Goal: Task Accomplishment & Management: Manage account settings

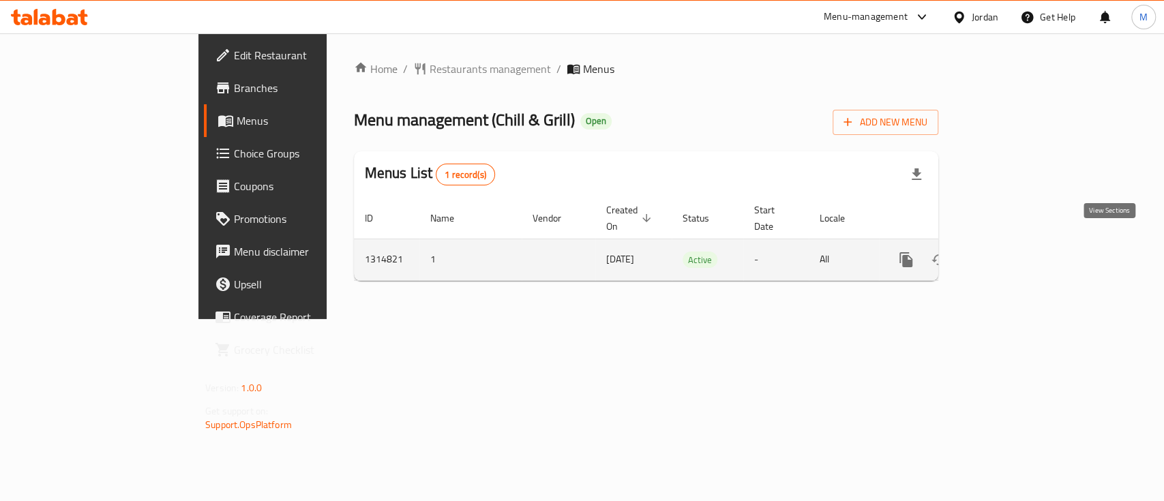
click at [1012, 252] on icon "enhanced table" at bounding box center [1004, 260] width 16 height 16
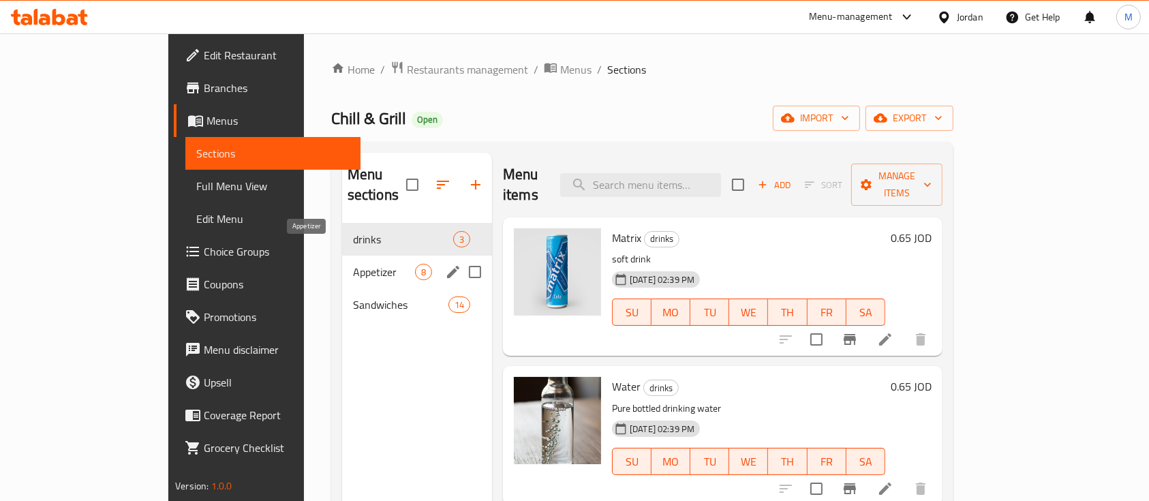
click at [353, 264] on span "Appetizer" at bounding box center [384, 272] width 62 height 16
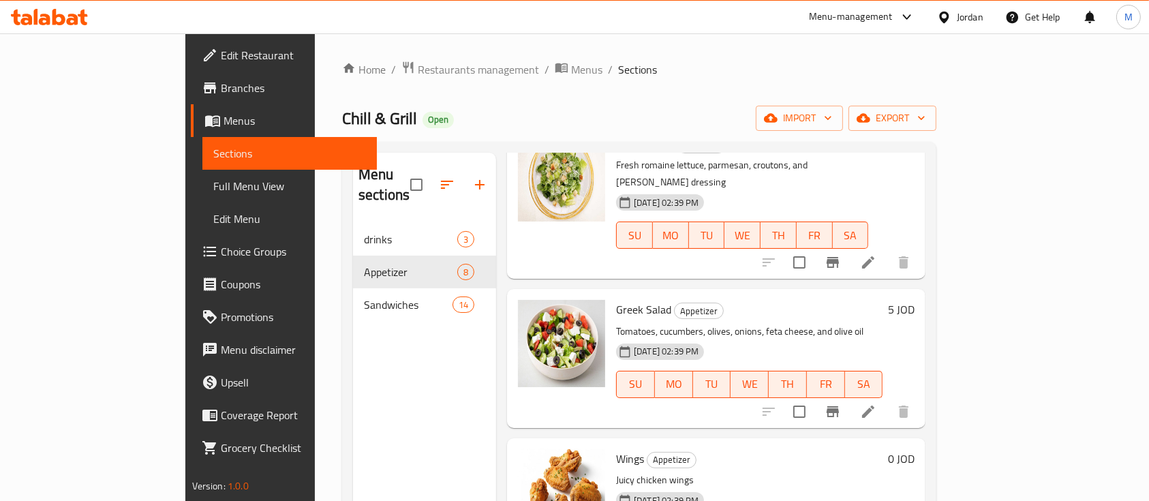
scroll to position [724, 0]
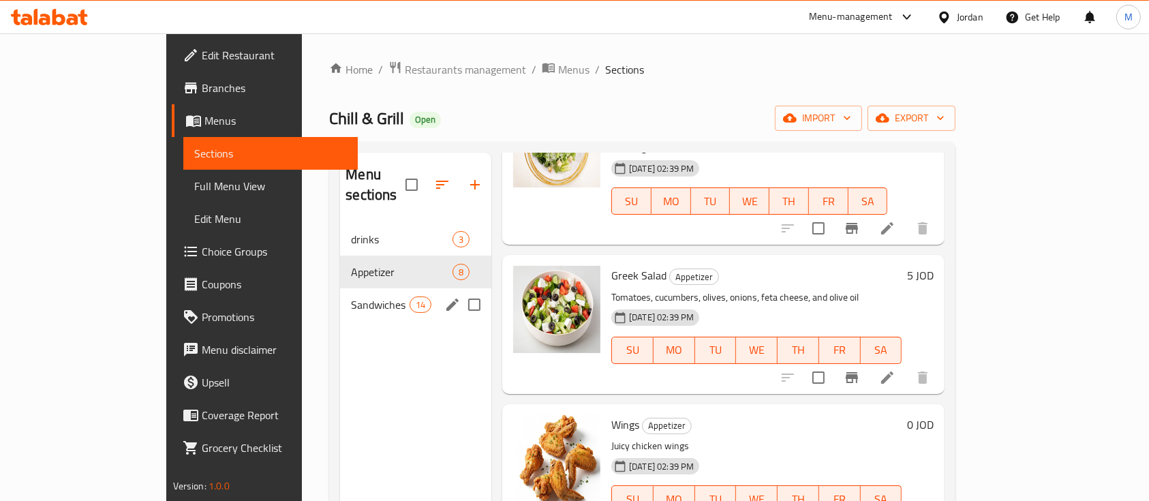
click at [351, 297] on span "Sandwiches" at bounding box center [380, 305] width 58 height 16
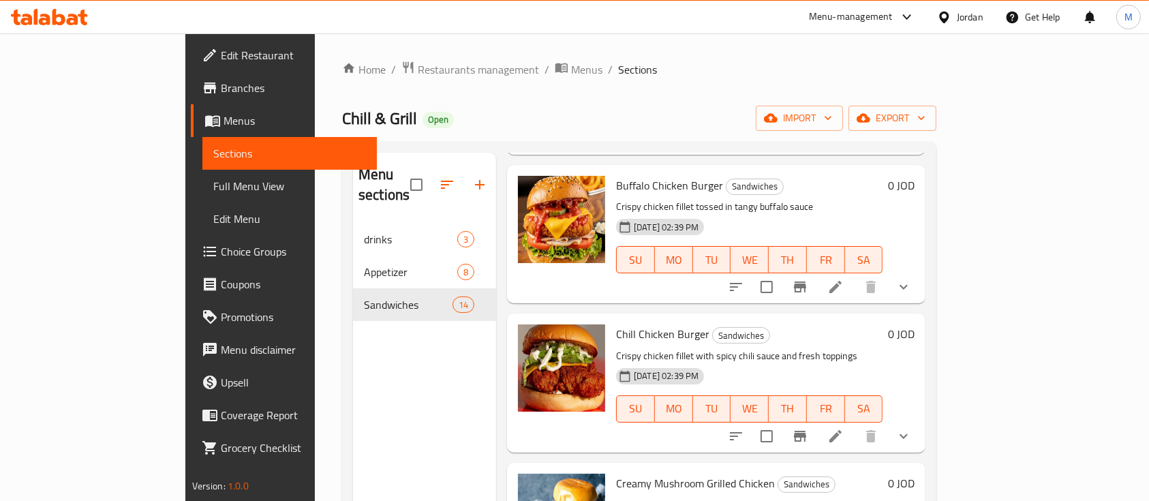
scroll to position [345, 0]
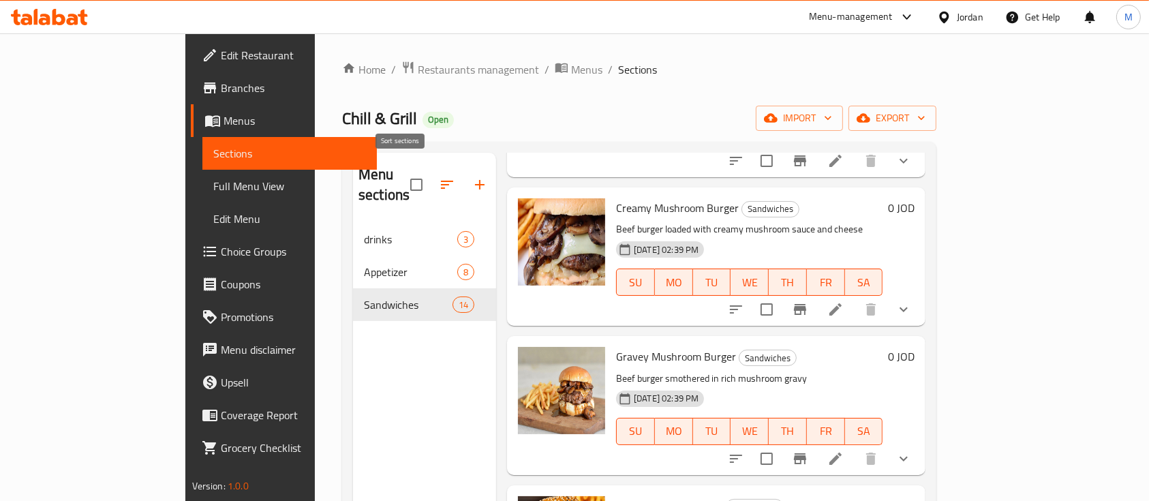
click at [441, 181] on icon "button" at bounding box center [447, 185] width 12 height 8
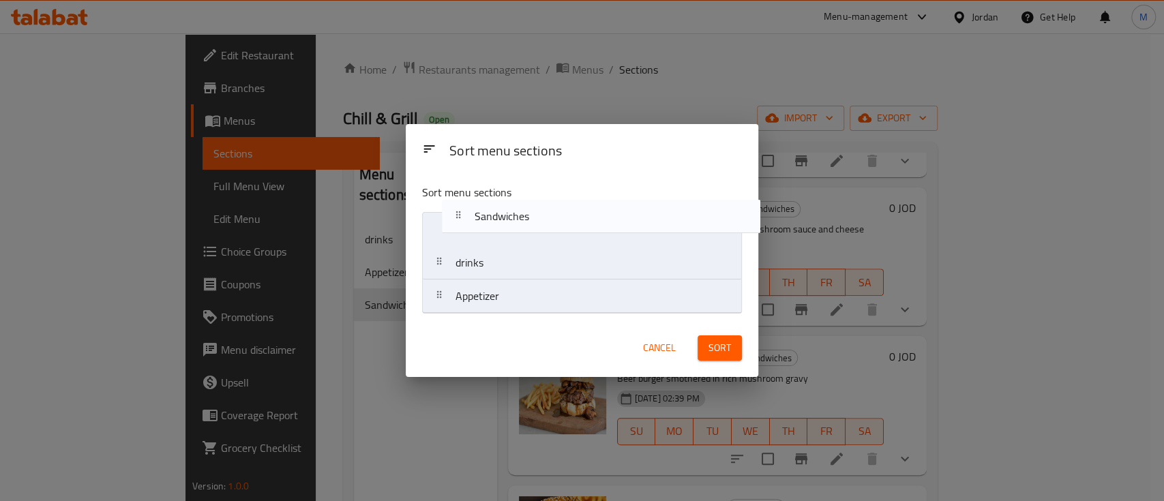
drag, startPoint x: 449, startPoint y: 304, endPoint x: 471, endPoint y: 210, distance: 96.7
click at [471, 210] on div "Sort menu sections drinks Appetizer Sandwiches" at bounding box center [582, 246] width 352 height 146
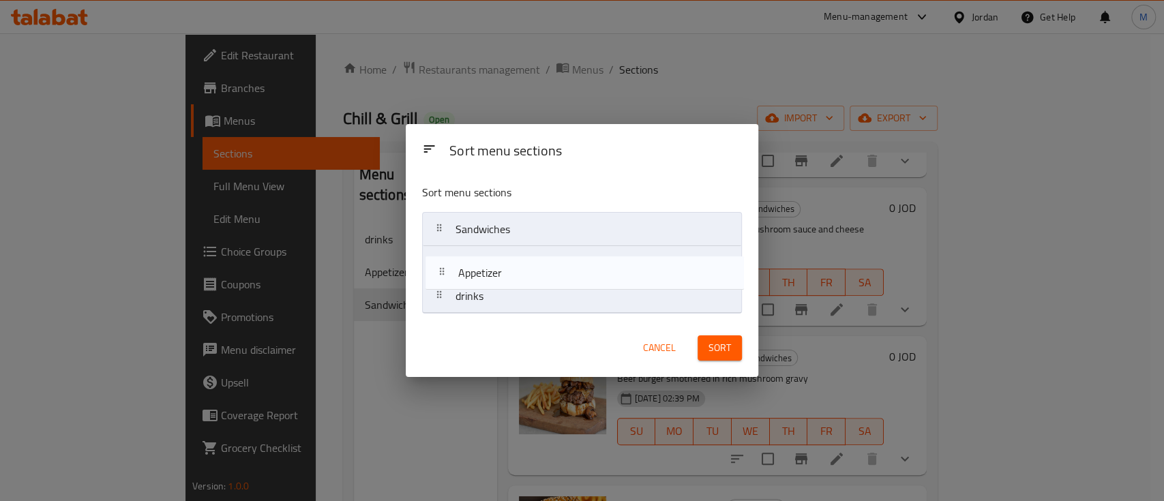
click at [475, 267] on nav "Sandwiches drinks Appetizer" at bounding box center [582, 263] width 320 height 102
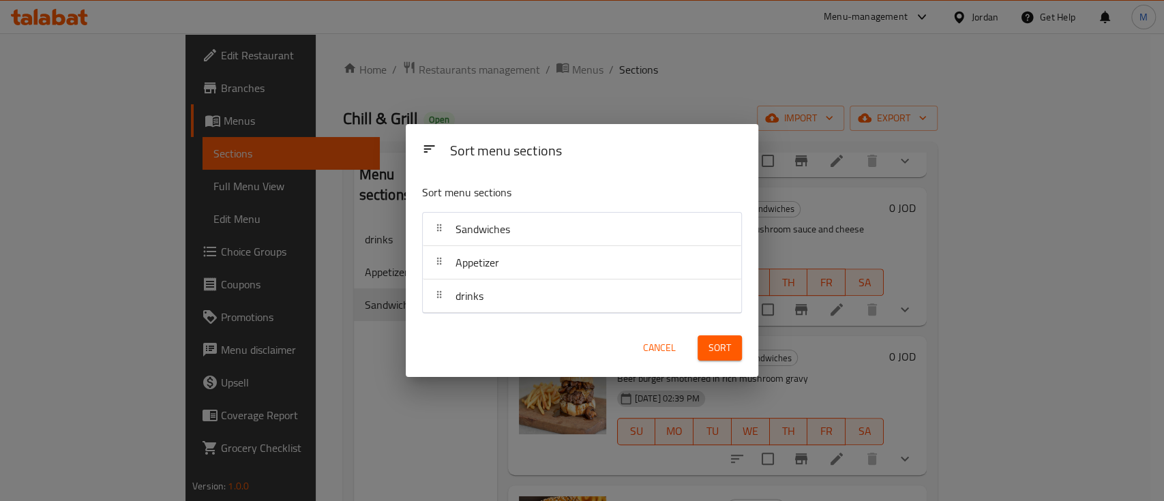
click at [716, 352] on span "Sort" at bounding box center [719, 348] width 22 height 17
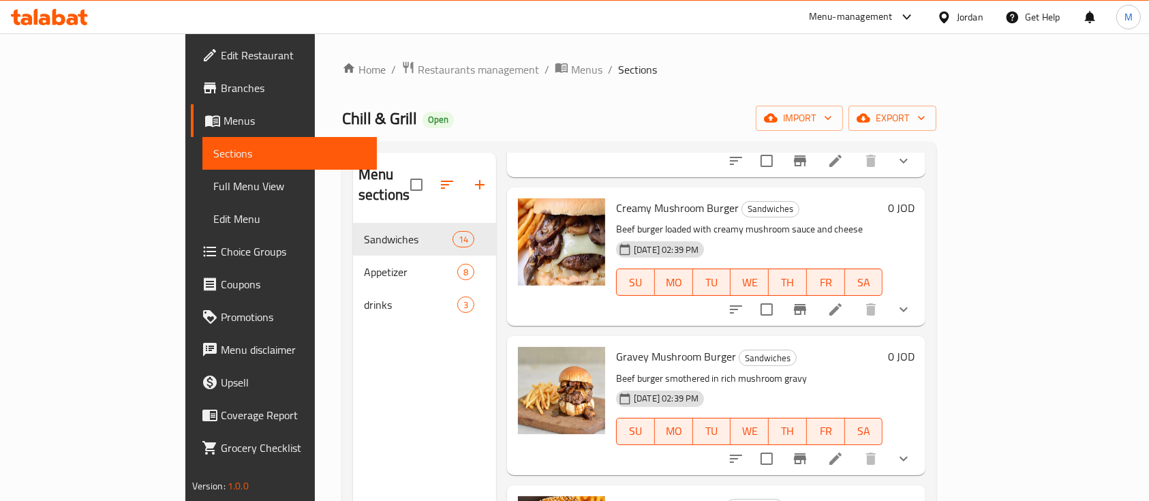
click at [834, 12] on div "Menu-management" at bounding box center [851, 17] width 84 height 16
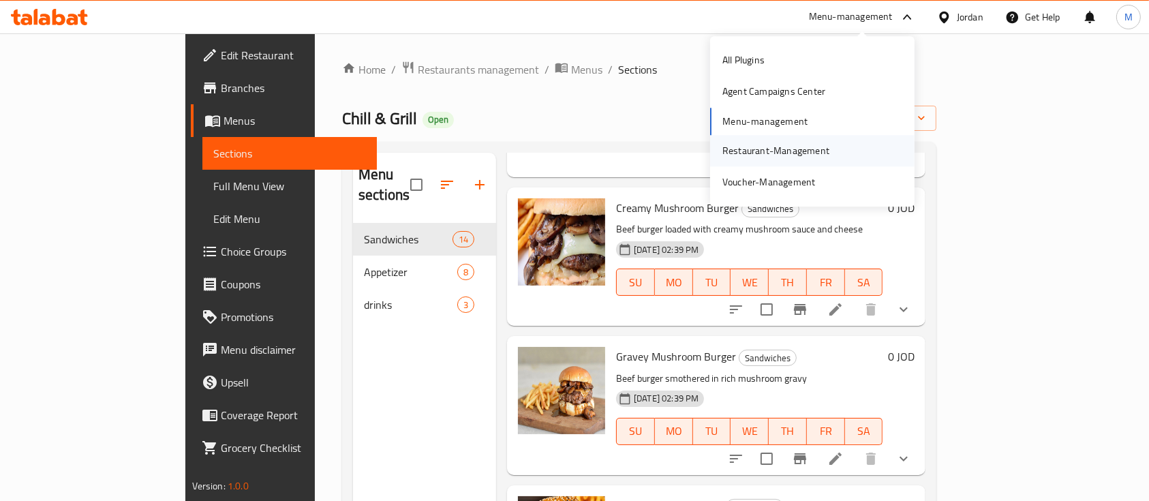
click at [786, 149] on div "Restaurant-Management" at bounding box center [776, 150] width 107 height 15
